Goal: Transaction & Acquisition: Download file/media

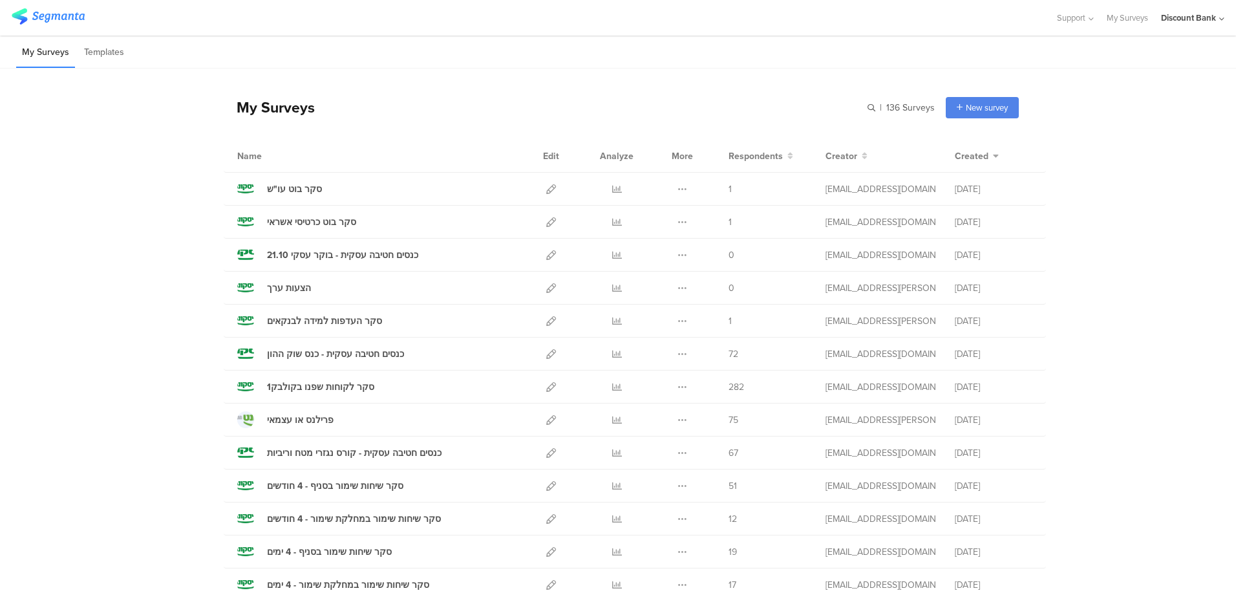
click at [605, 352] on div at bounding box center [616, 353] width 39 height 32
click at [612, 352] on icon at bounding box center [617, 354] width 10 height 10
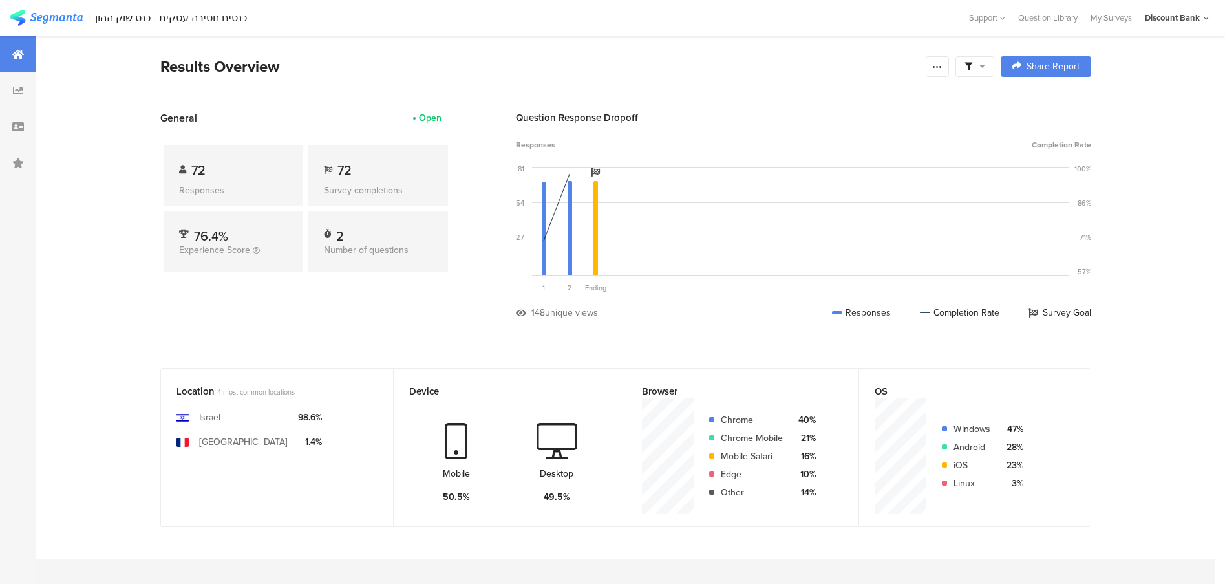
click at [937, 63] on icon at bounding box center [937, 66] width 10 height 10
click at [851, 196] on div "Export Results" at bounding box center [850, 197] width 207 height 13
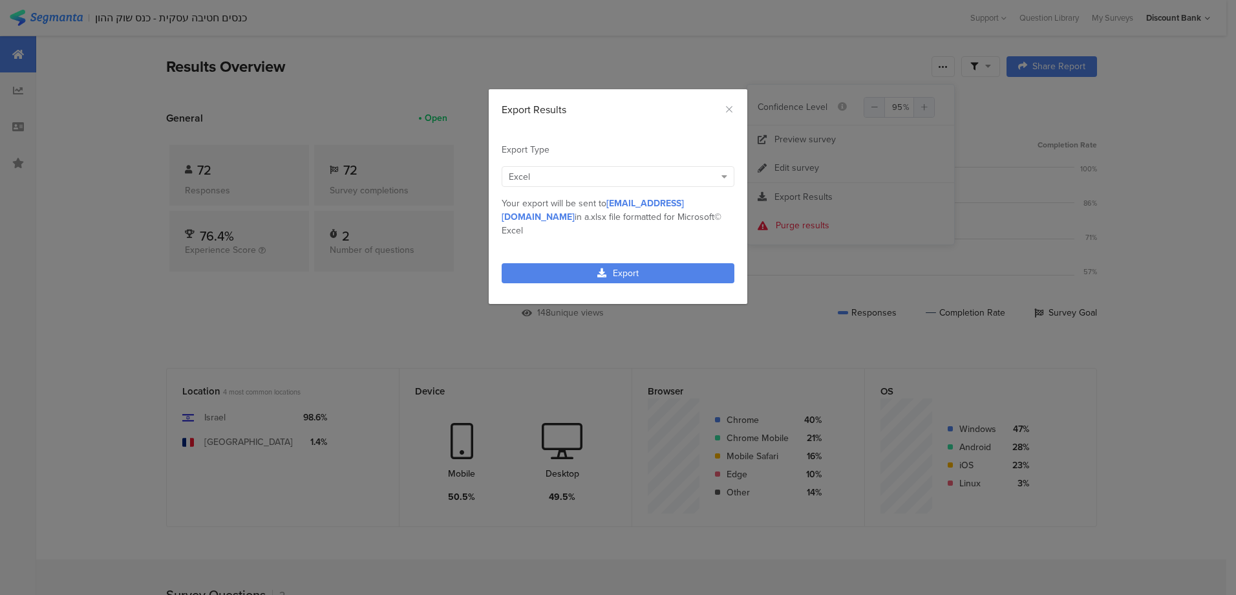
click at [610, 263] on link "Export" at bounding box center [618, 273] width 233 height 20
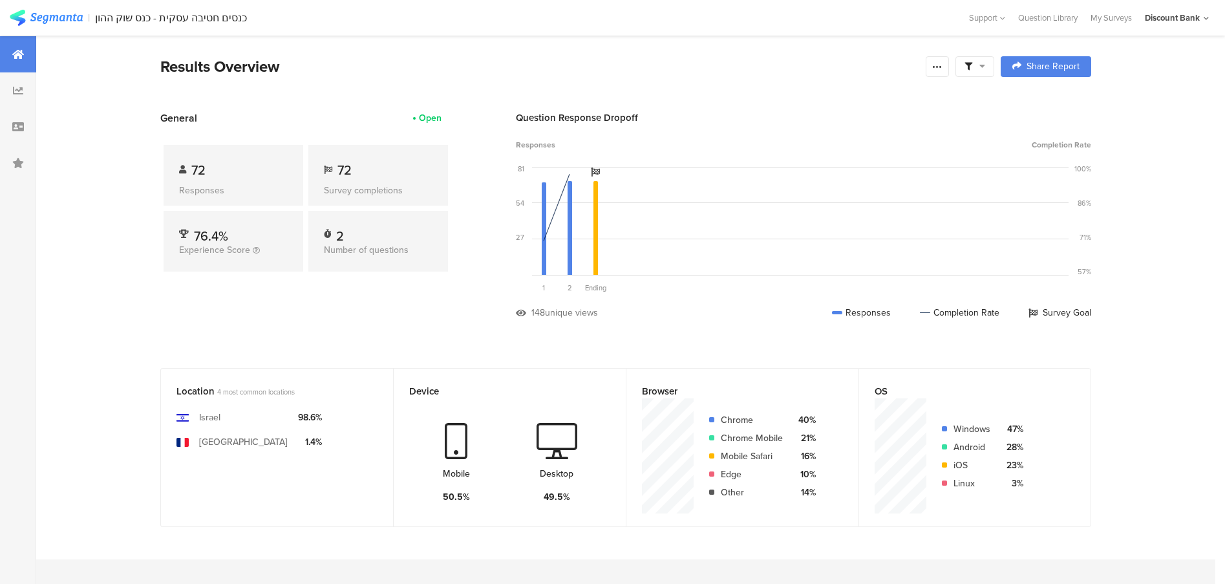
scroll to position [38, 0]
